Goal: Task Accomplishment & Management: Manage account settings

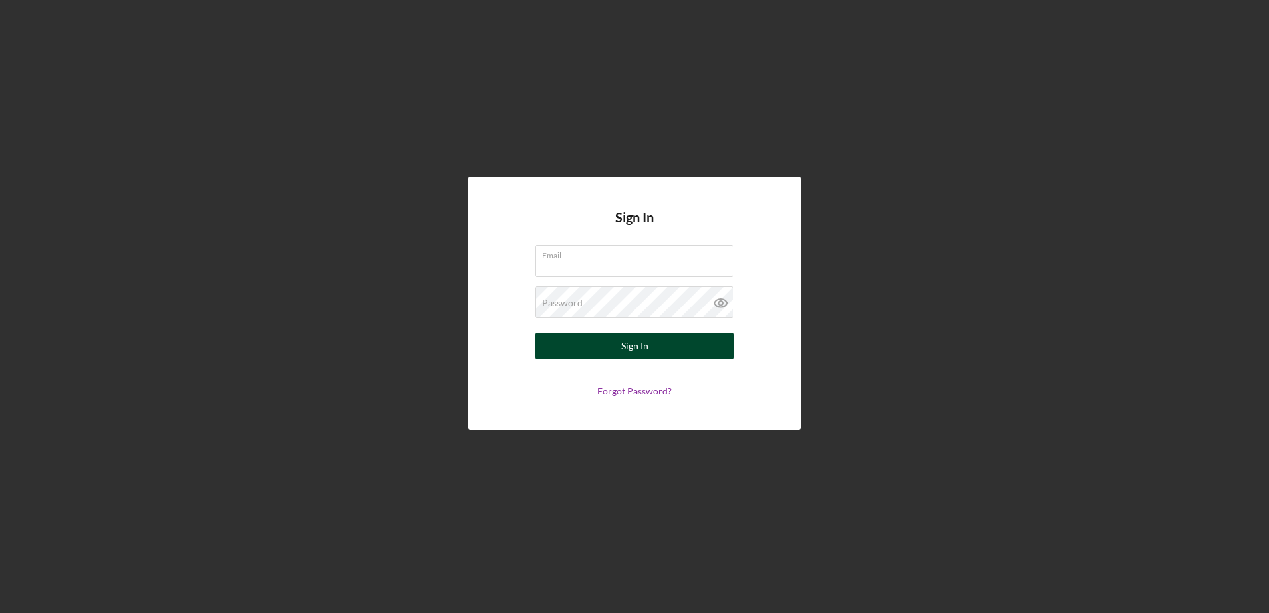
type input "[EMAIL_ADDRESS][DOMAIN_NAME]"
click at [619, 343] on button "Sign In" at bounding box center [634, 346] width 199 height 27
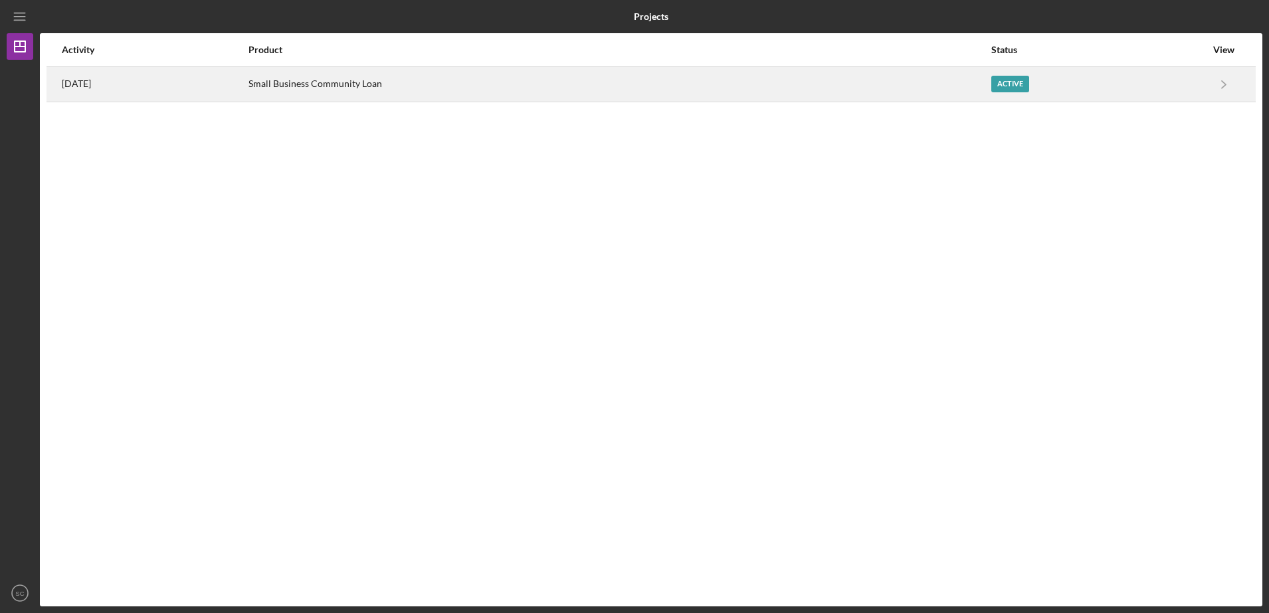
click at [1190, 81] on div "Active" at bounding box center [1098, 84] width 215 height 33
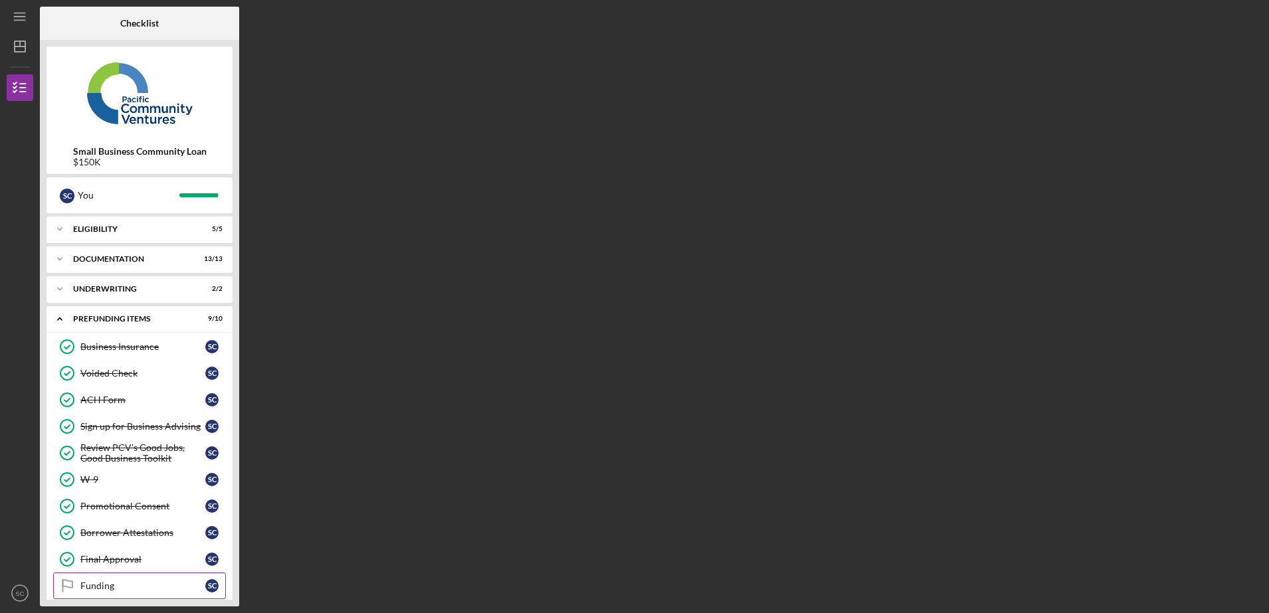
click at [137, 577] on link "Funding Funding S C" at bounding box center [139, 586] width 173 height 27
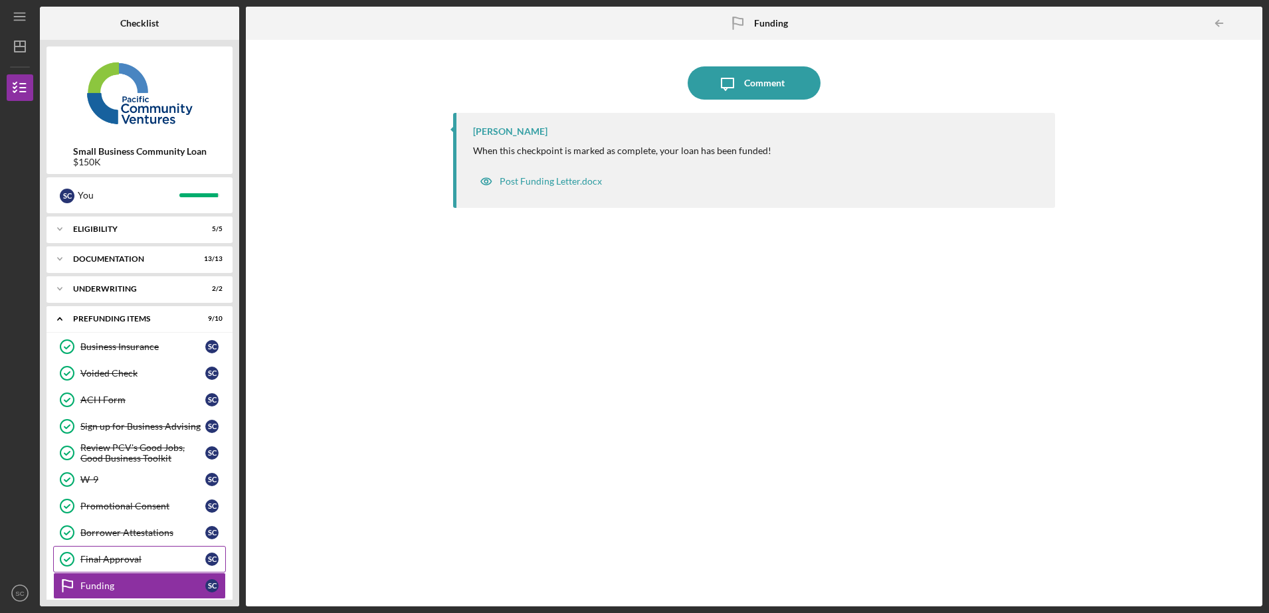
click at [145, 552] on link "Final Approval Final Approval S C" at bounding box center [139, 559] width 173 height 27
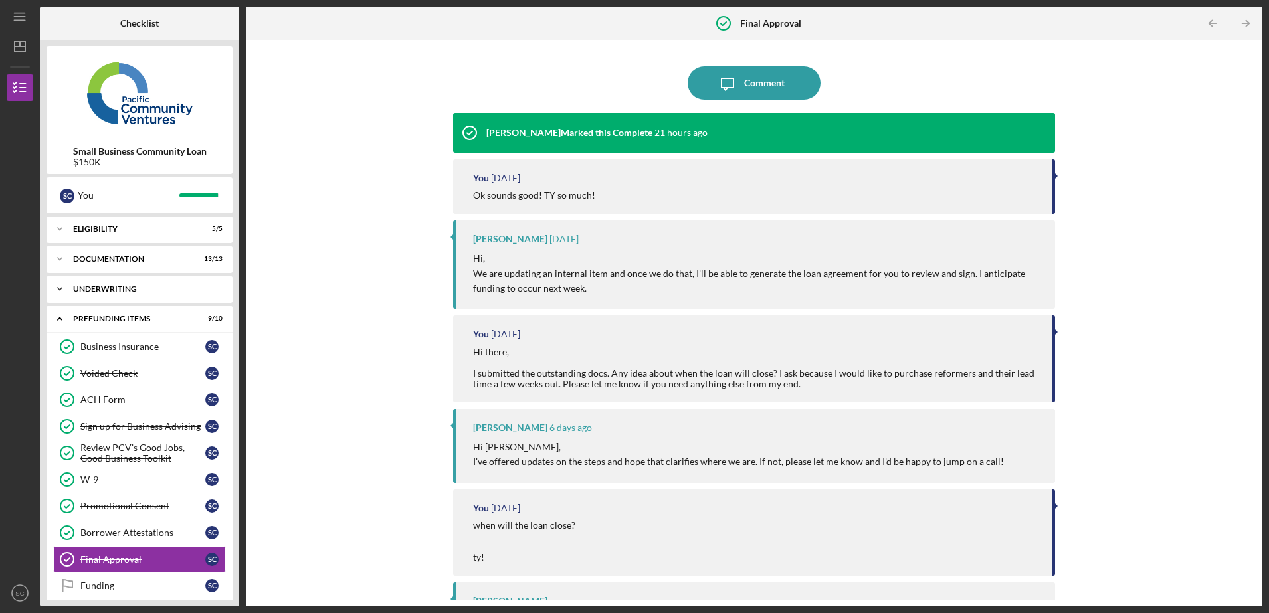
click at [166, 287] on div "Underwriting" at bounding box center [144, 289] width 143 height 8
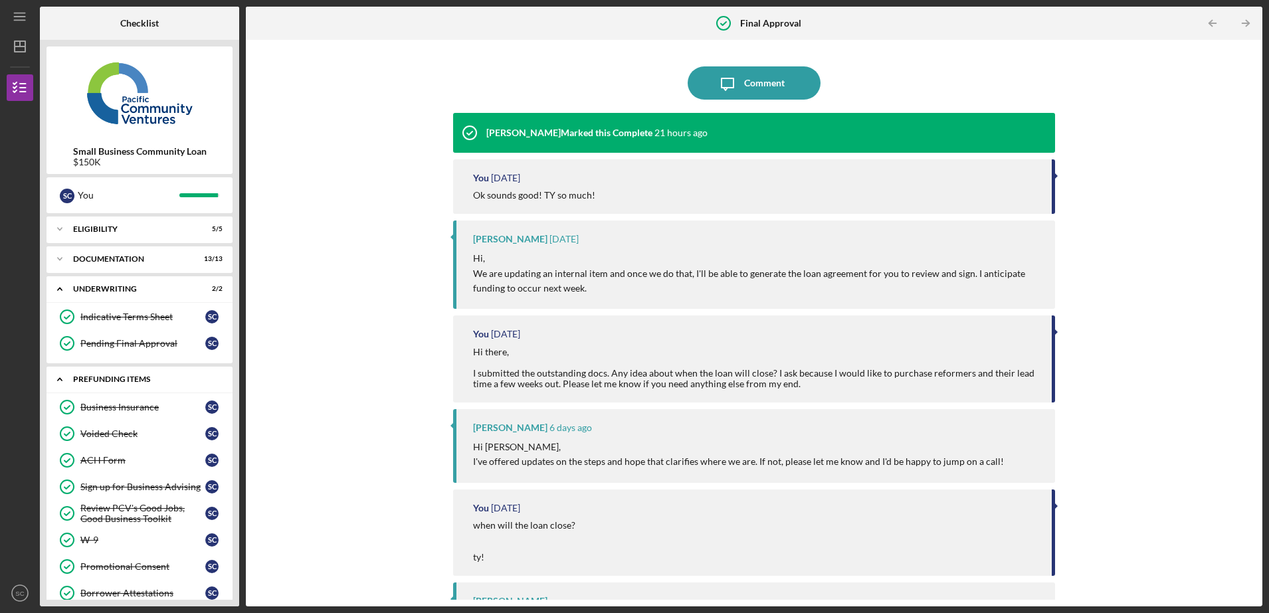
click at [54, 383] on icon "Icon/Expander" at bounding box center [60, 379] width 27 height 27
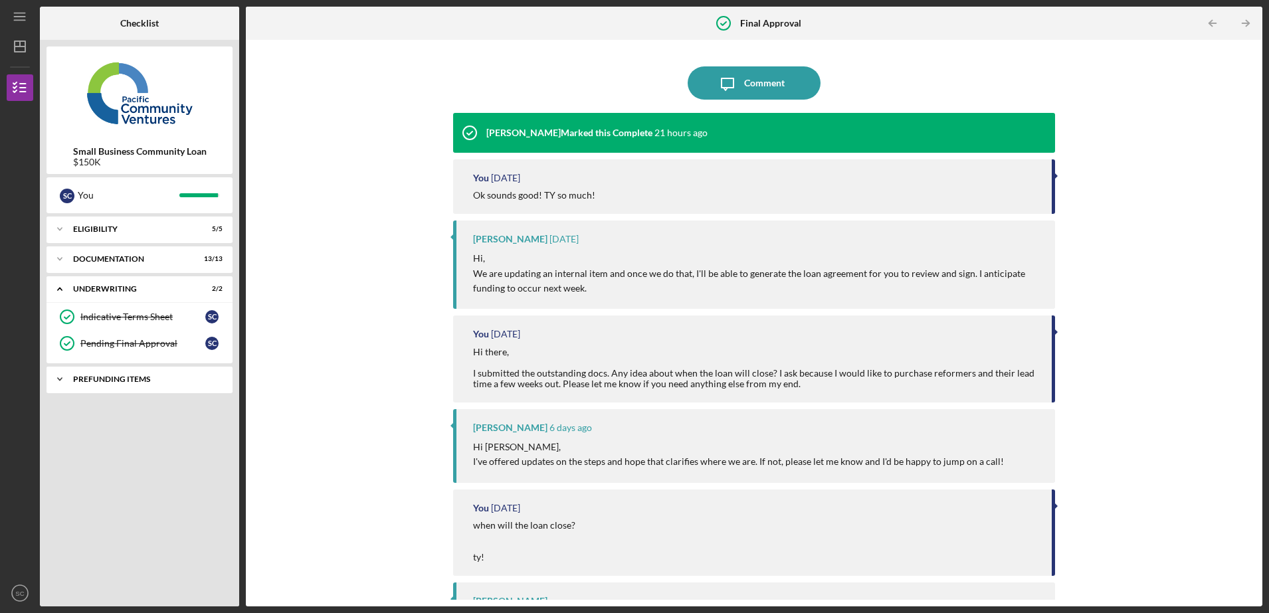
click at [60, 386] on icon "Icon/Expander" at bounding box center [60, 379] width 27 height 27
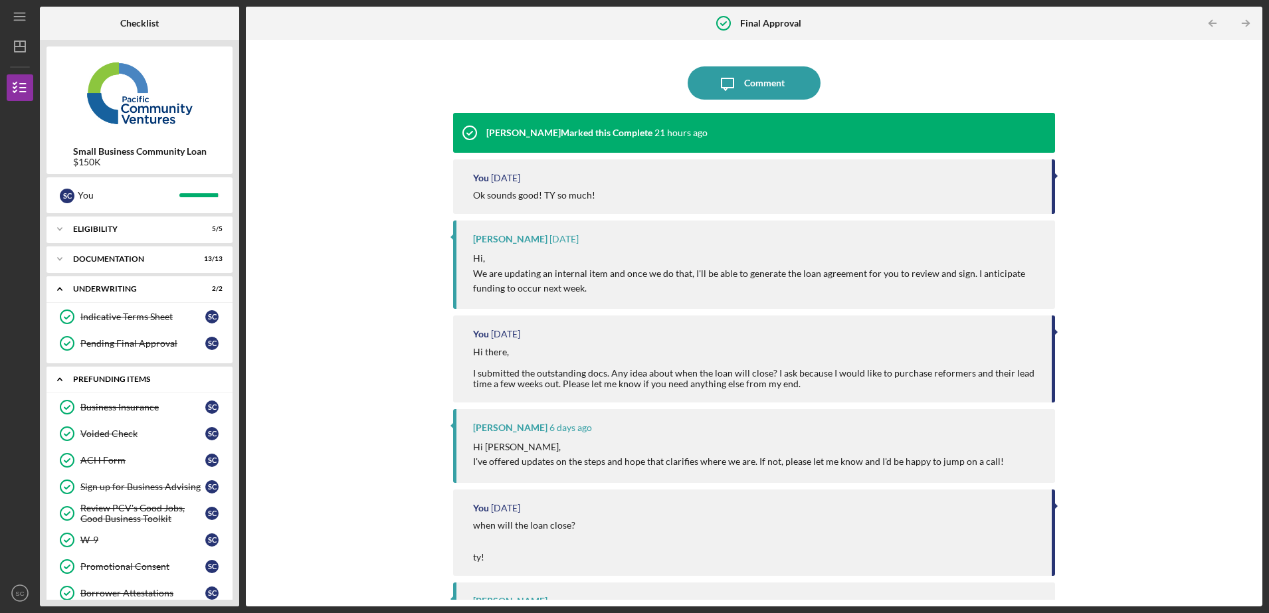
scroll to position [73, 0]
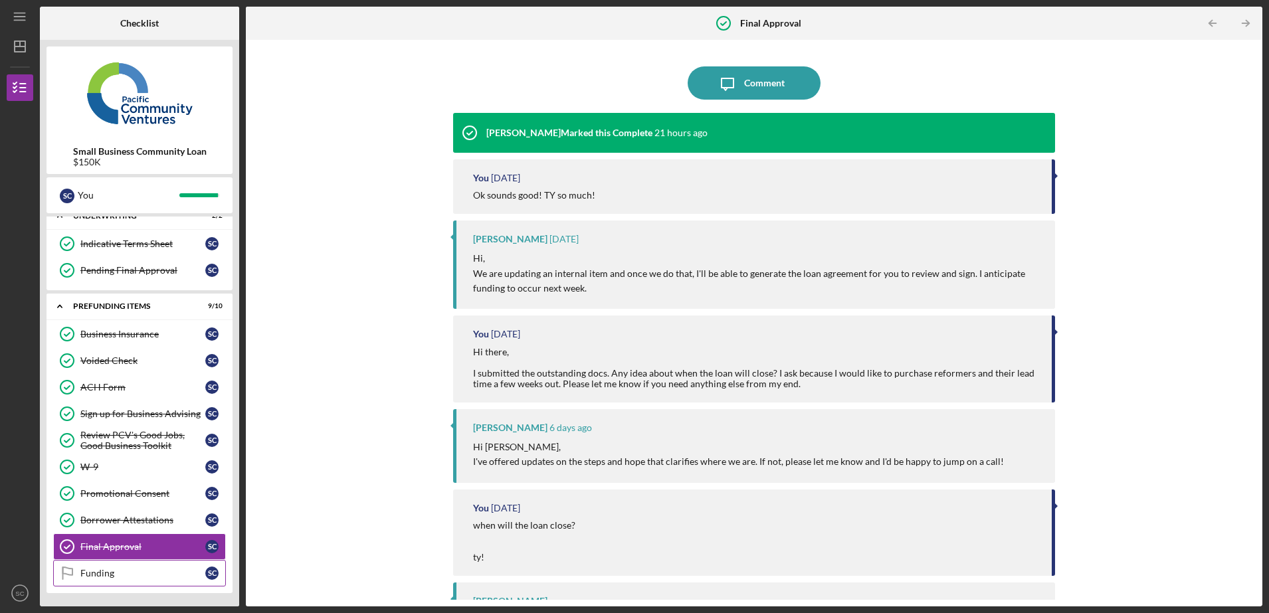
click at [78, 565] on icon "Funding" at bounding box center [66, 573] width 33 height 33
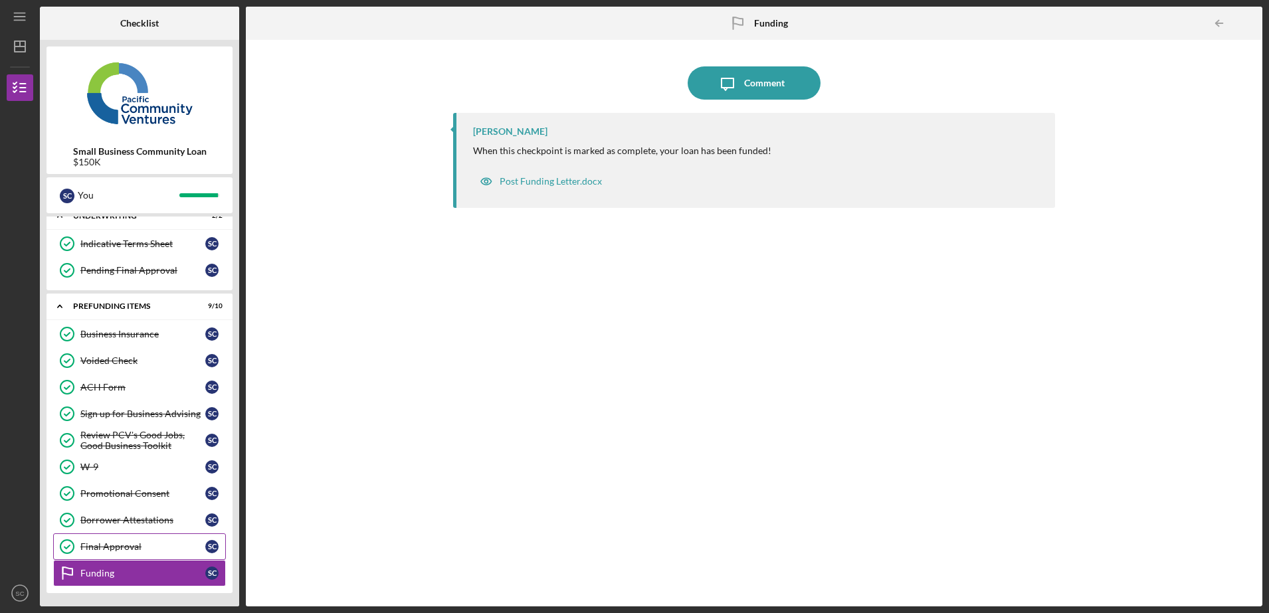
click at [89, 536] on link "Final Approval Final Approval S C" at bounding box center [139, 546] width 173 height 27
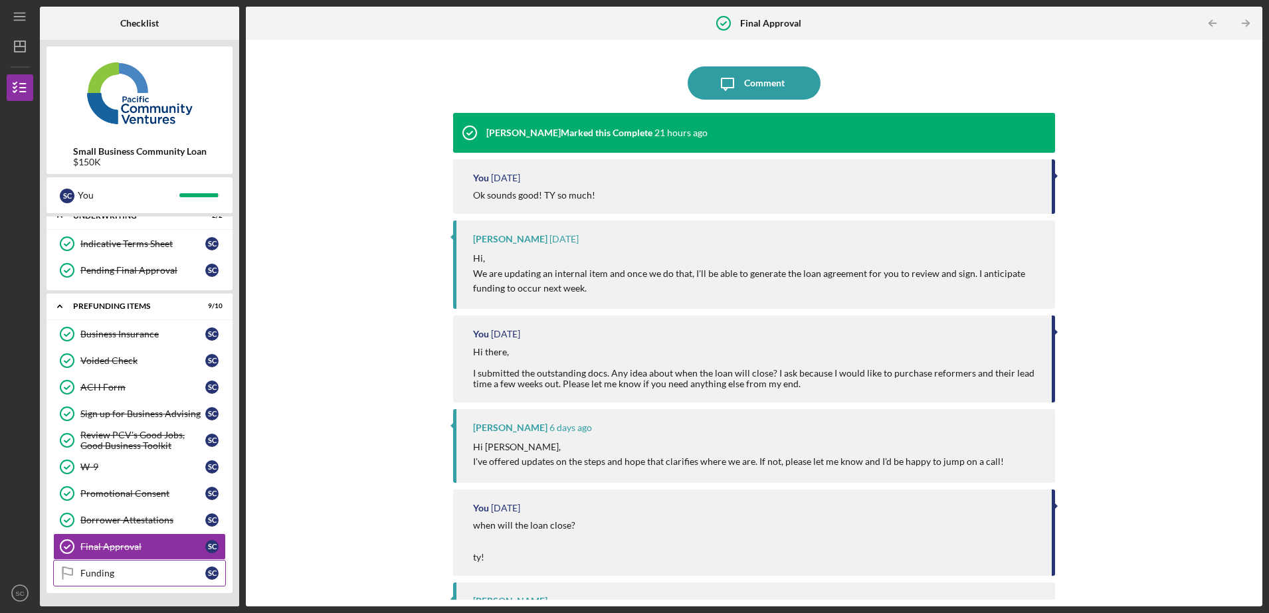
click at [112, 573] on div "Funding" at bounding box center [142, 573] width 125 height 11
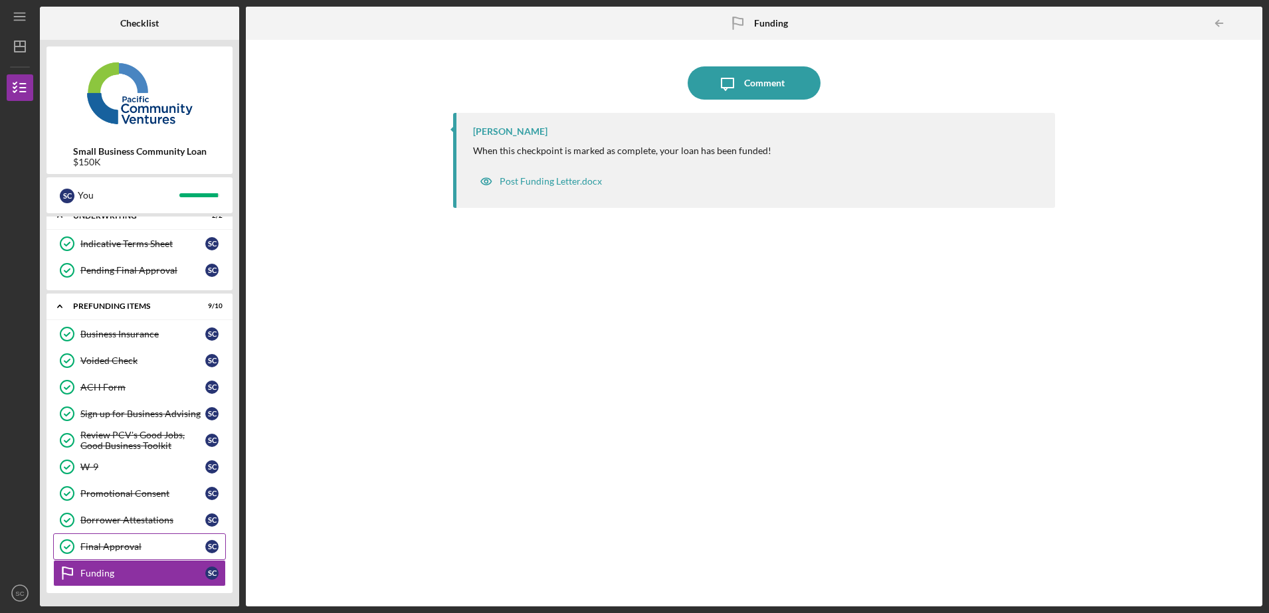
click at [138, 545] on div "Final Approval" at bounding box center [142, 546] width 125 height 11
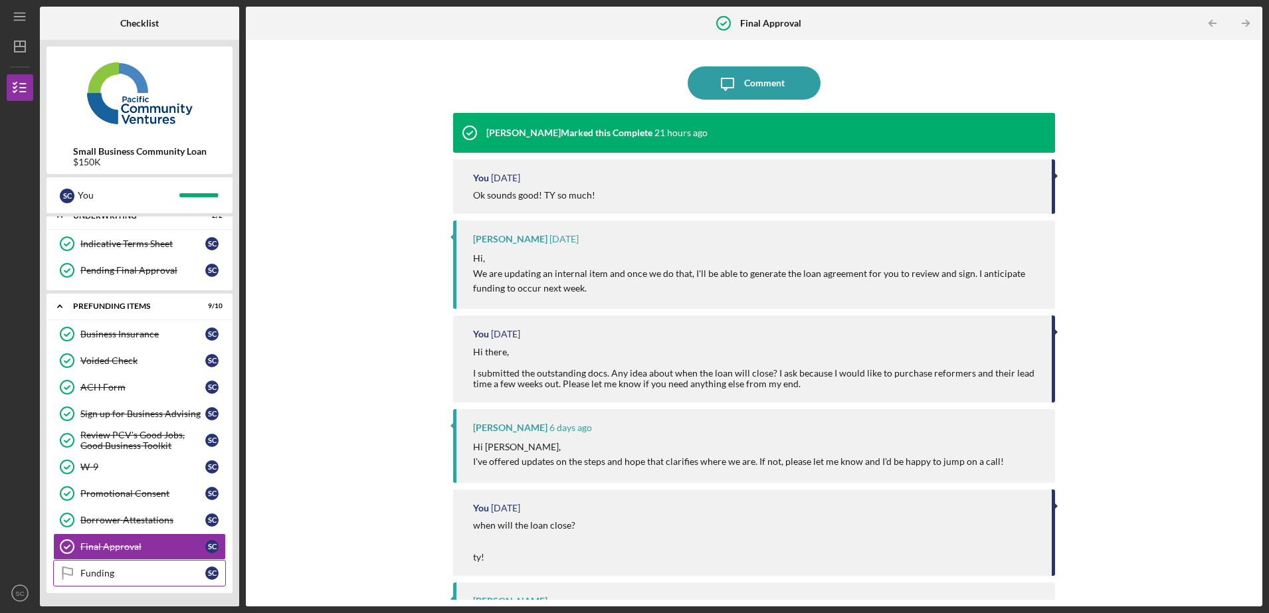
click at [157, 573] on div "Funding" at bounding box center [142, 573] width 125 height 11
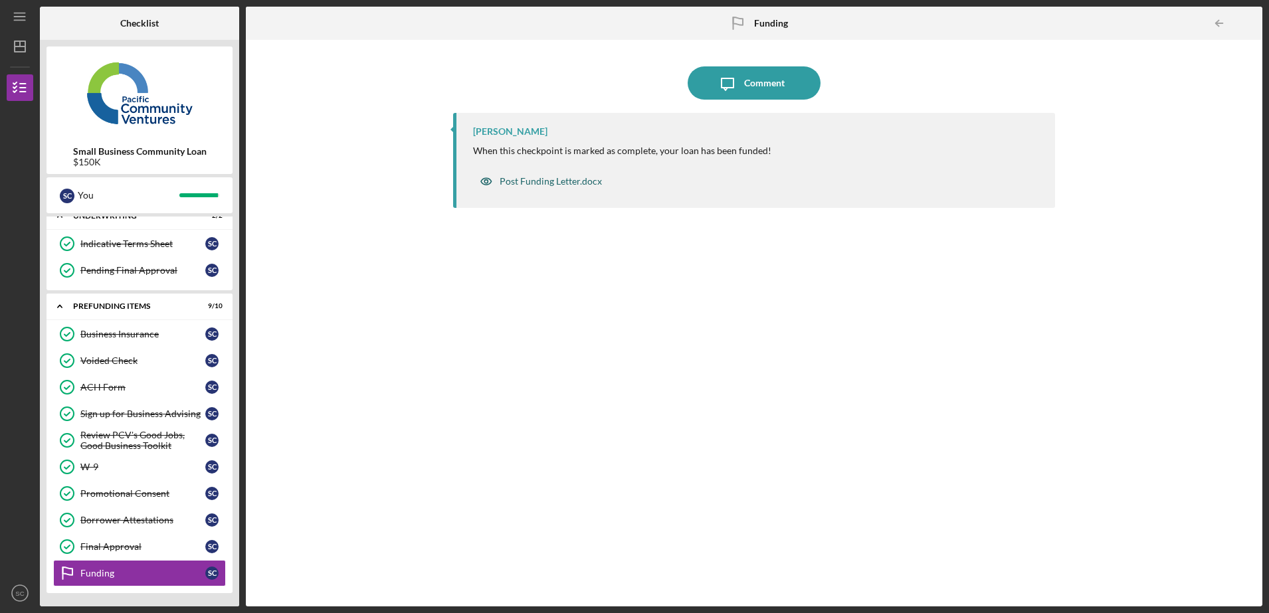
click at [532, 182] on div "Post Funding Letter.docx" at bounding box center [551, 181] width 102 height 11
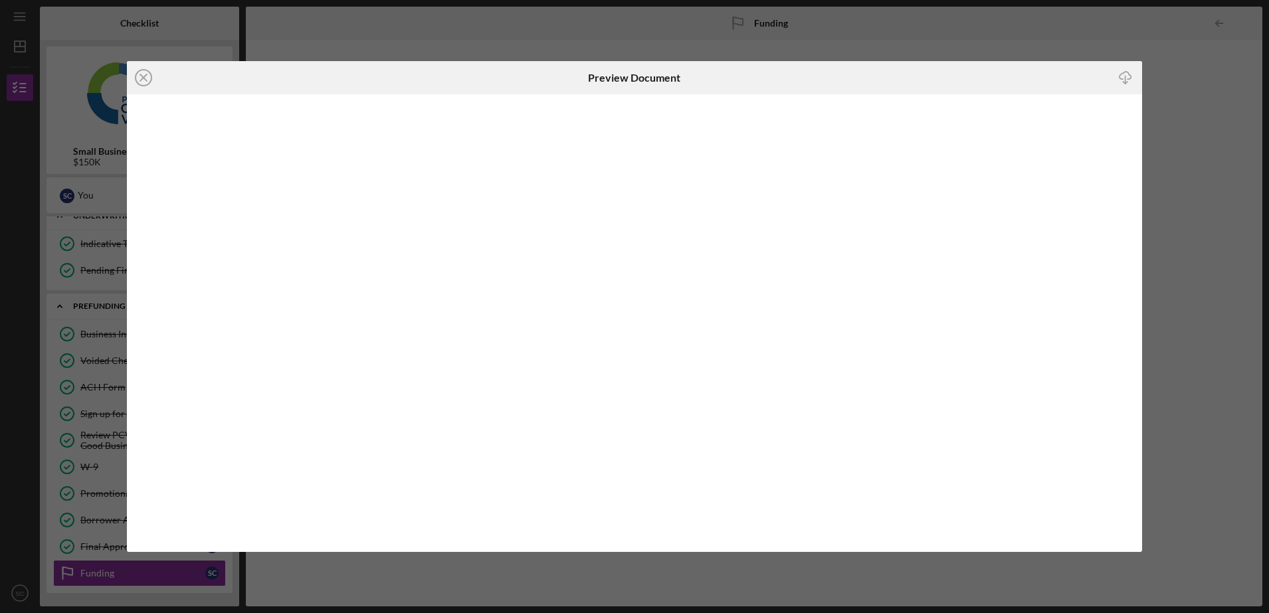
click at [1178, 149] on div "Icon/Close Preview Document Icon/Download" at bounding box center [634, 306] width 1269 height 613
